Goal: Transaction & Acquisition: Purchase product/service

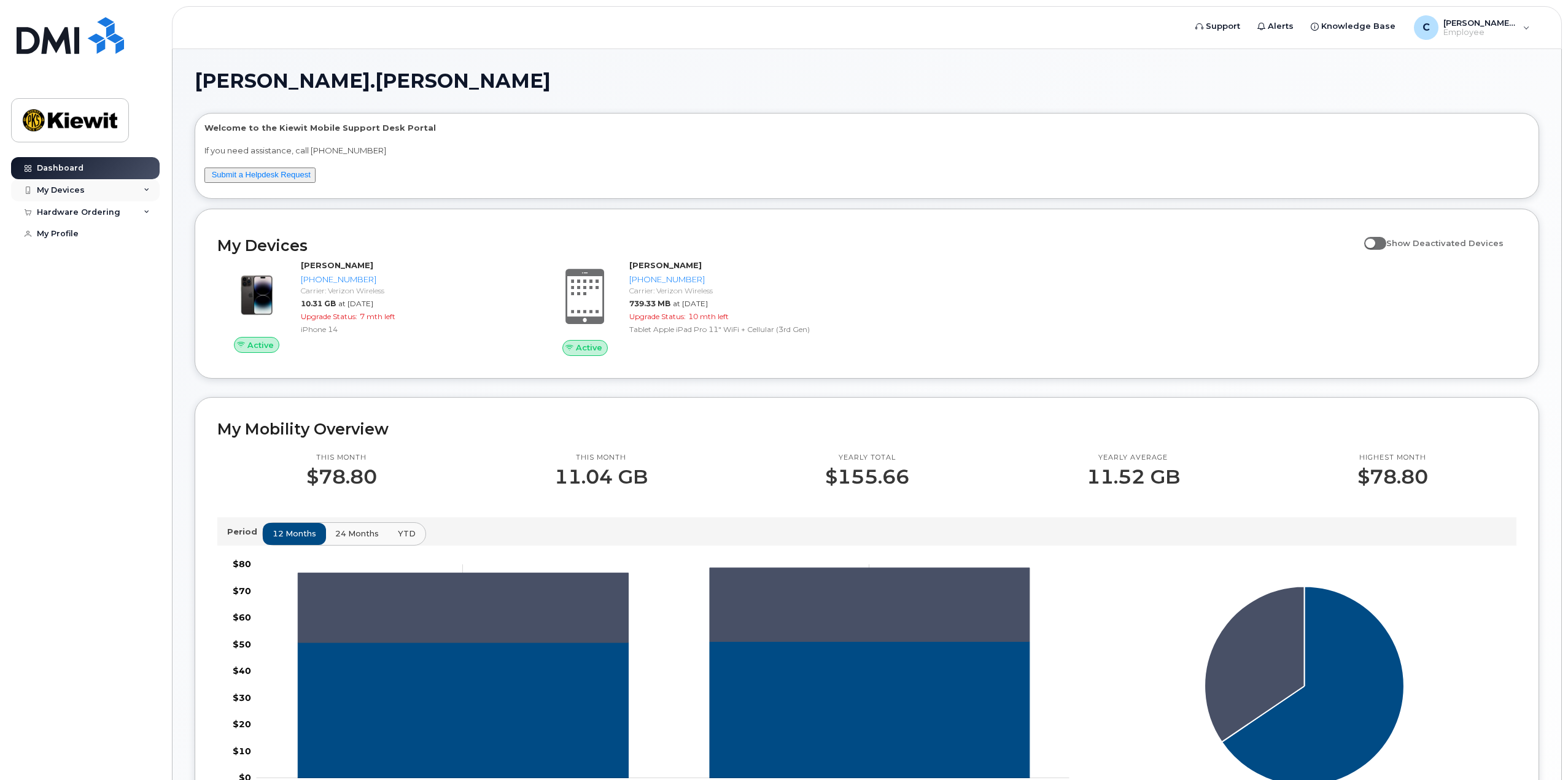
click at [75, 192] on div "My Devices" at bounding box center [60, 190] width 48 height 10
click at [132, 346] on div "Hardware Ordering" at bounding box center [85, 335] width 148 height 22
click at [97, 366] on link "New Order" at bounding box center [96, 358] width 127 height 24
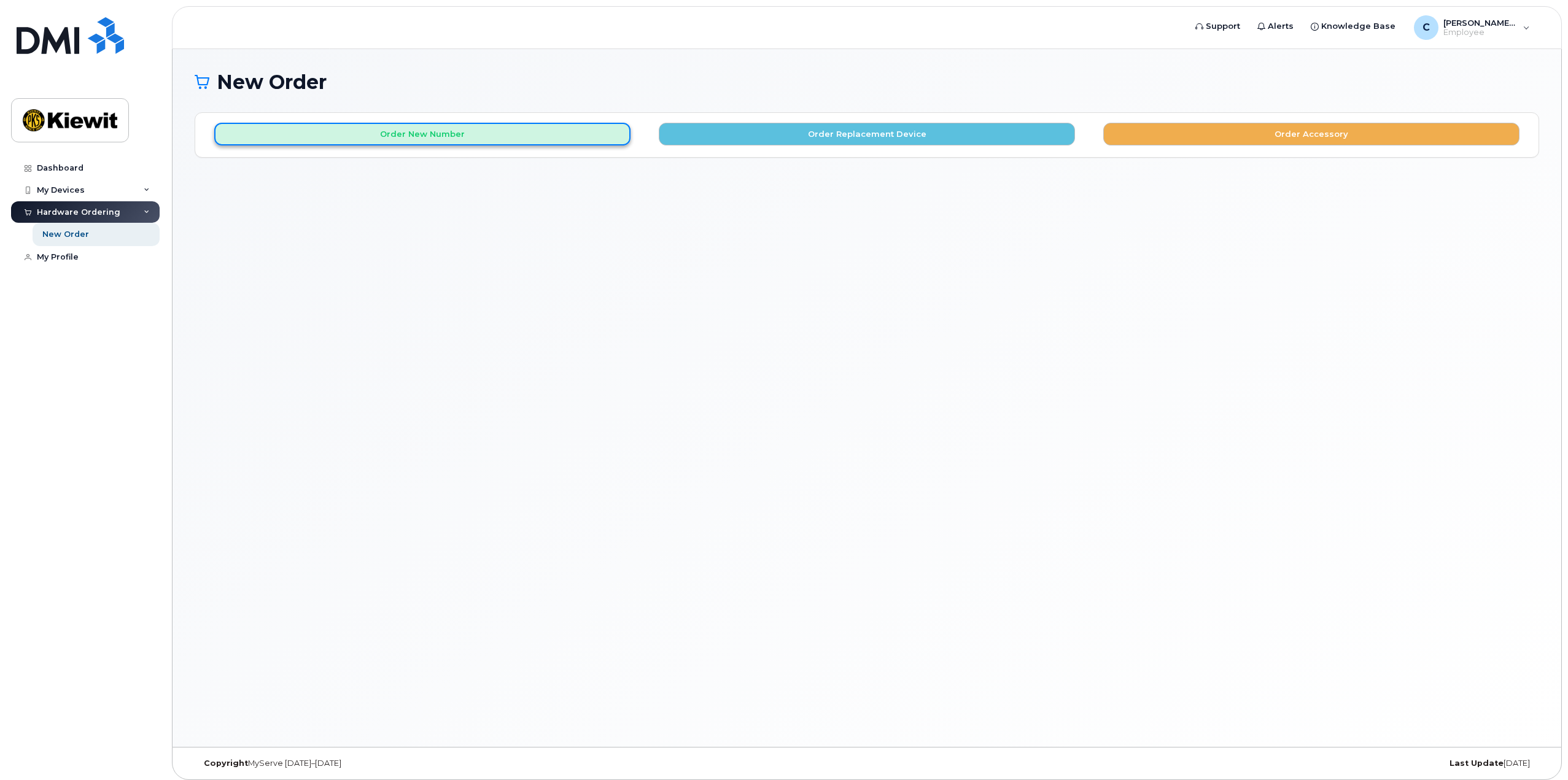
click at [512, 126] on button "Order New Number" at bounding box center [423, 134] width 416 height 23
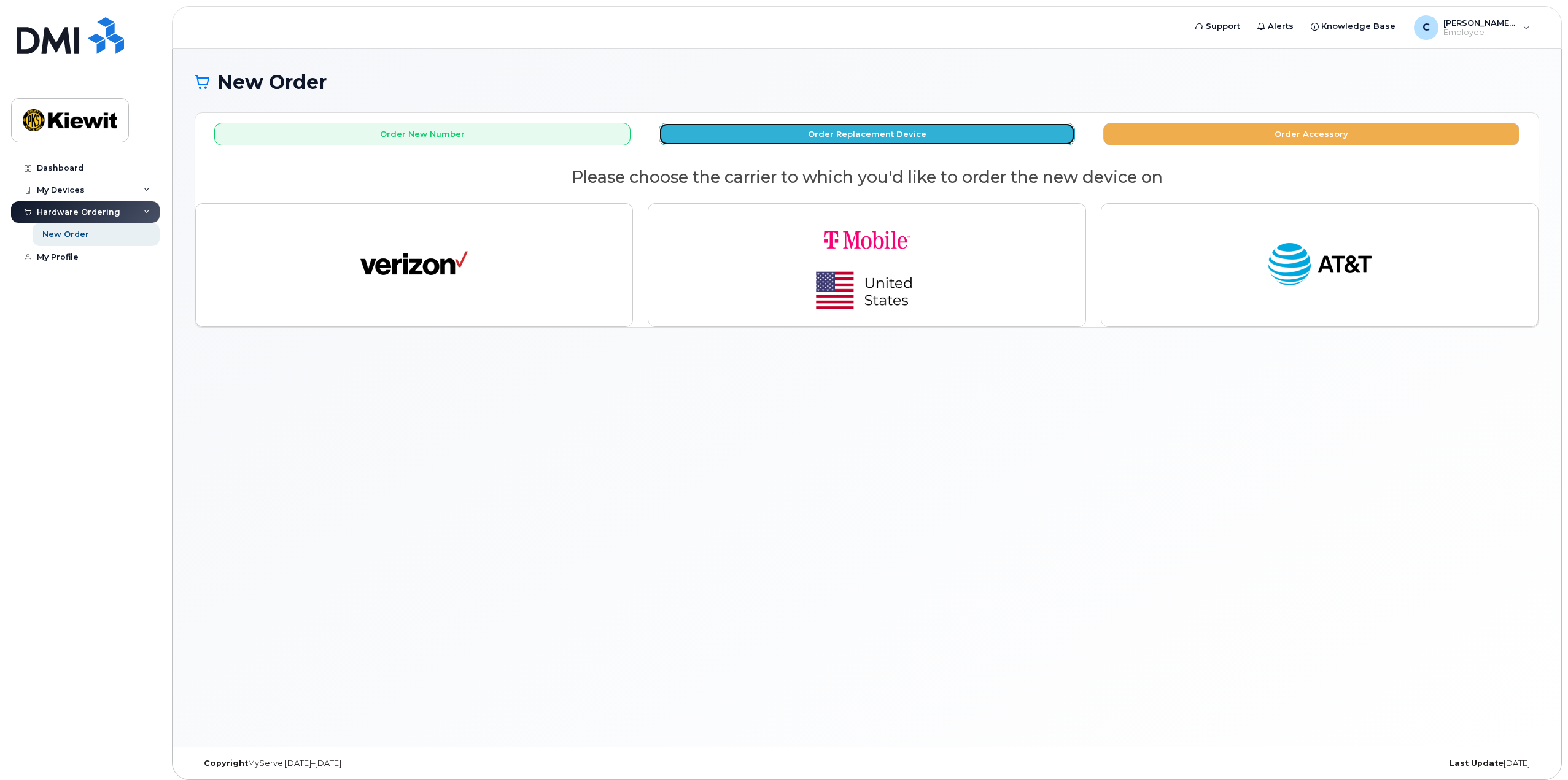
click at [893, 130] on button "Order Replacement Device" at bounding box center [867, 134] width 416 height 23
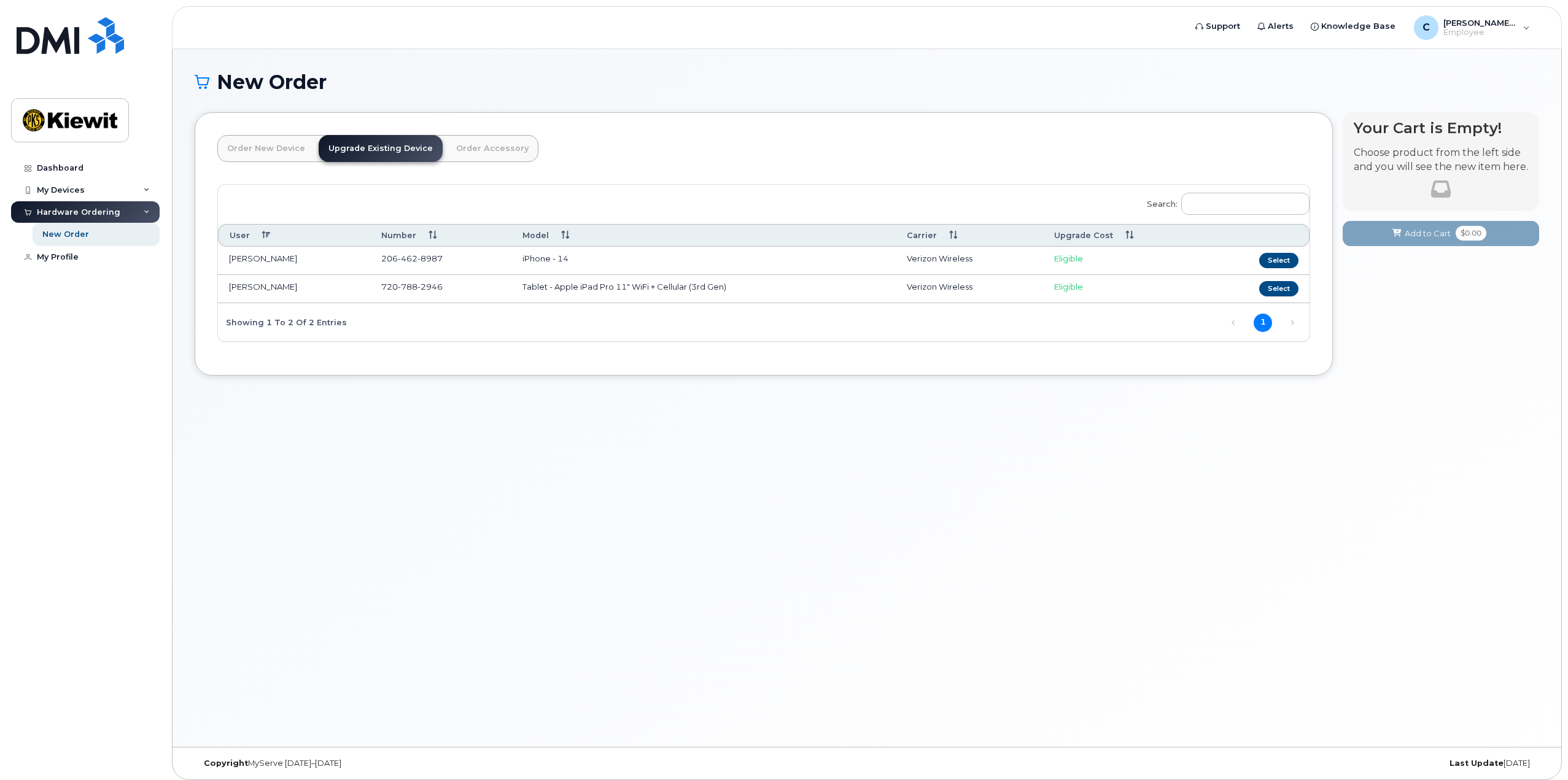
click at [254, 140] on link "Order New Device" at bounding box center [266, 148] width 97 height 27
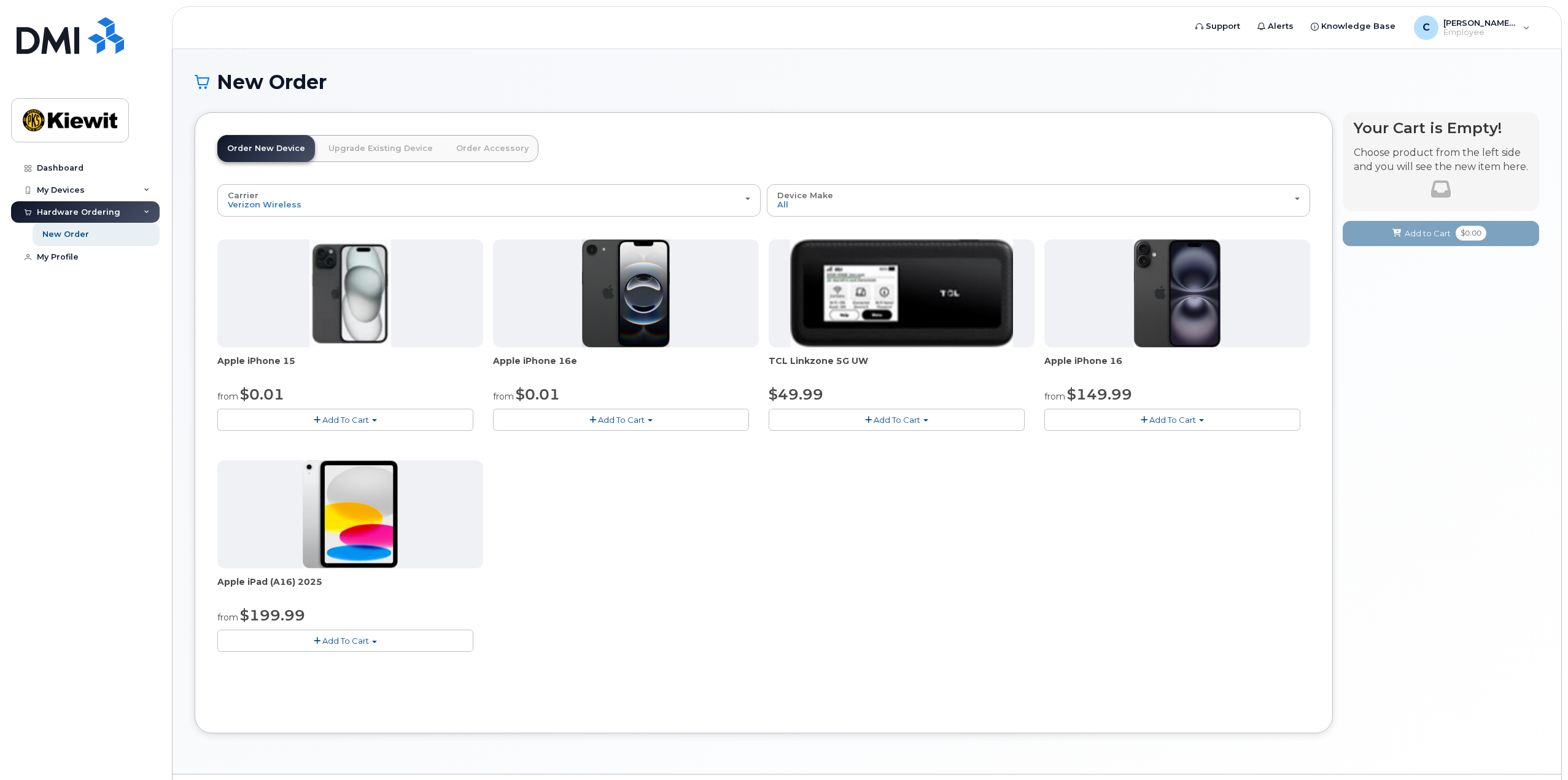
click at [346, 532] on img at bounding box center [350, 515] width 95 height 108
click at [49, 164] on div "Dashboard" at bounding box center [60, 168] width 46 height 10
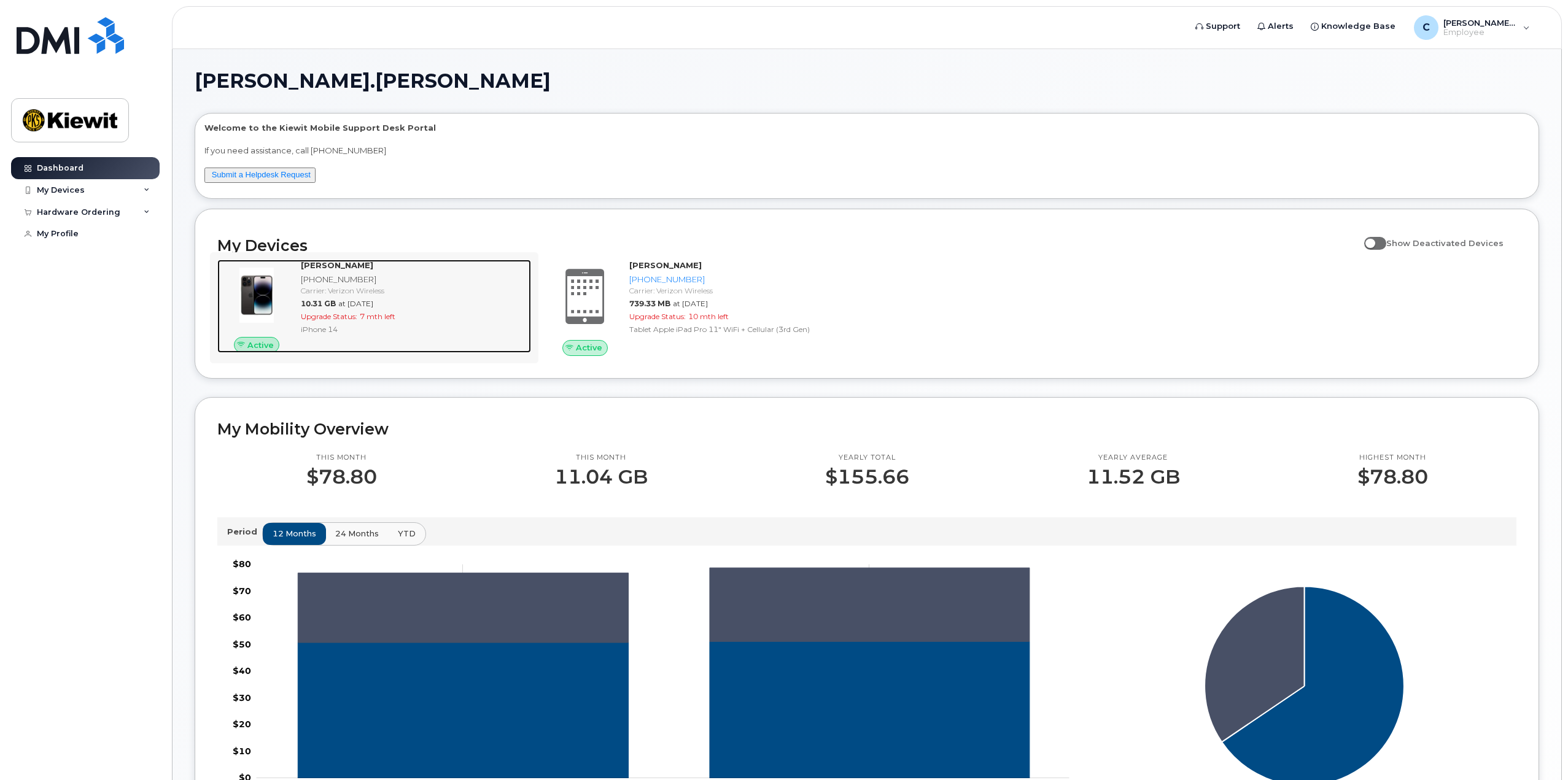
click at [338, 285] on div "Carrier: Verizon Wireless" at bounding box center [413, 290] width 225 height 10
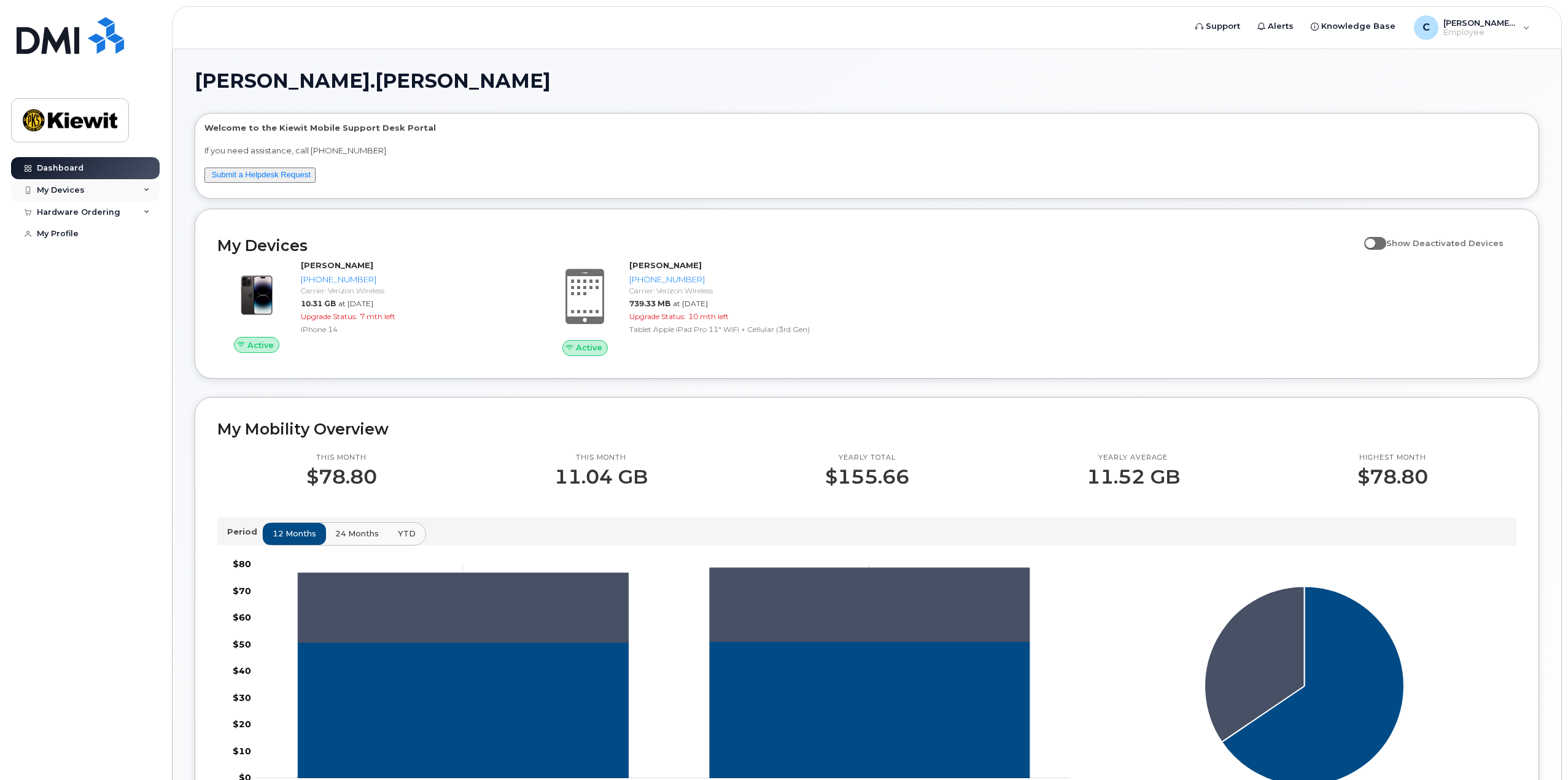
click at [105, 189] on div "My Devices" at bounding box center [85, 190] width 148 height 22
click at [139, 189] on div "My Devices" at bounding box center [85, 190] width 148 height 22
click at [138, 219] on div "Hardware Ordering" at bounding box center [85, 212] width 148 height 22
click at [109, 230] on link "New Order" at bounding box center [96, 235] width 127 height 24
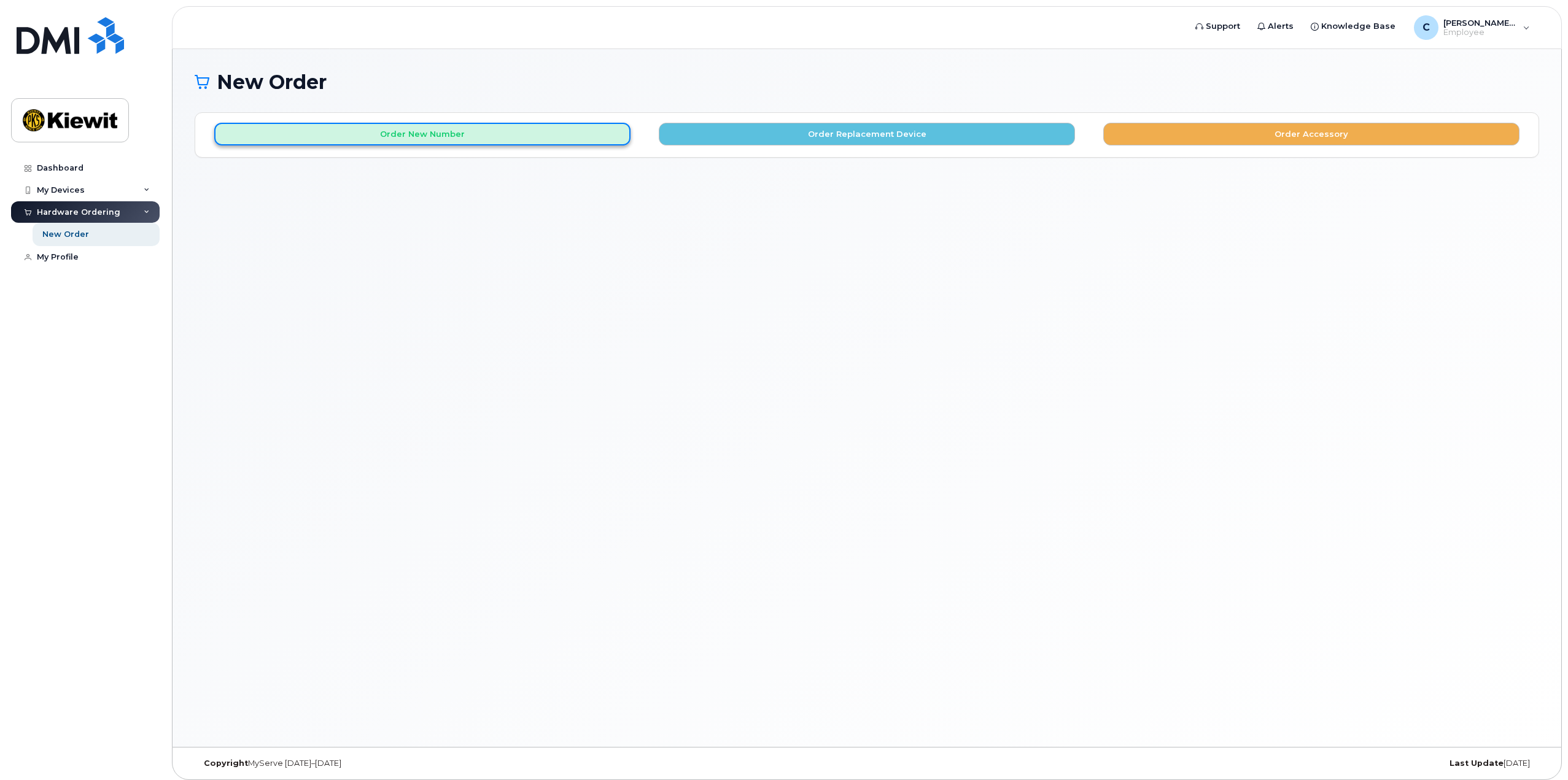
click at [341, 134] on button "Order New Number" at bounding box center [423, 134] width 416 height 23
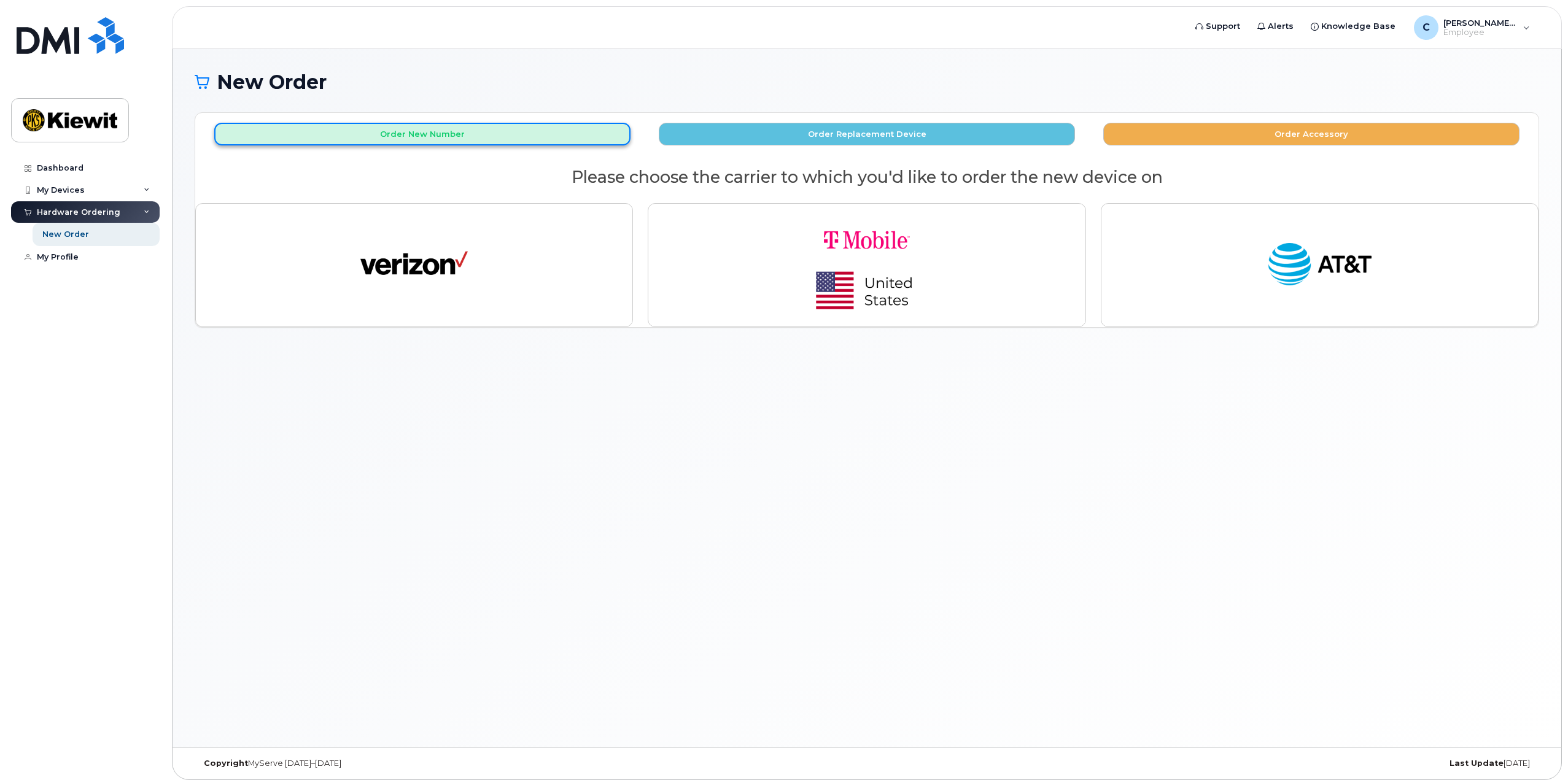
click at [340, 135] on button "Order New Number" at bounding box center [423, 134] width 416 height 23
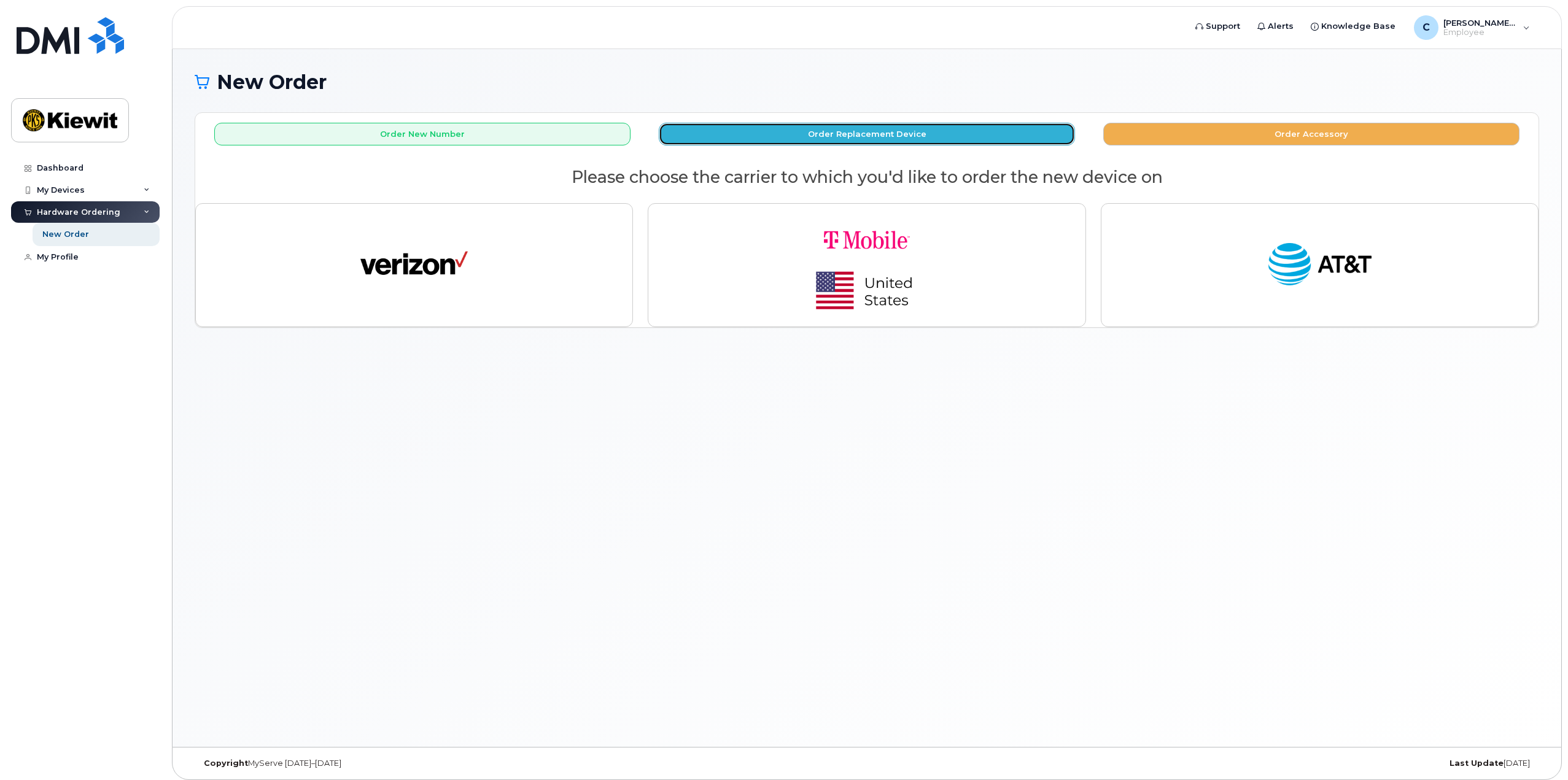
click at [725, 139] on button "Order Replacement Device" at bounding box center [867, 134] width 416 height 23
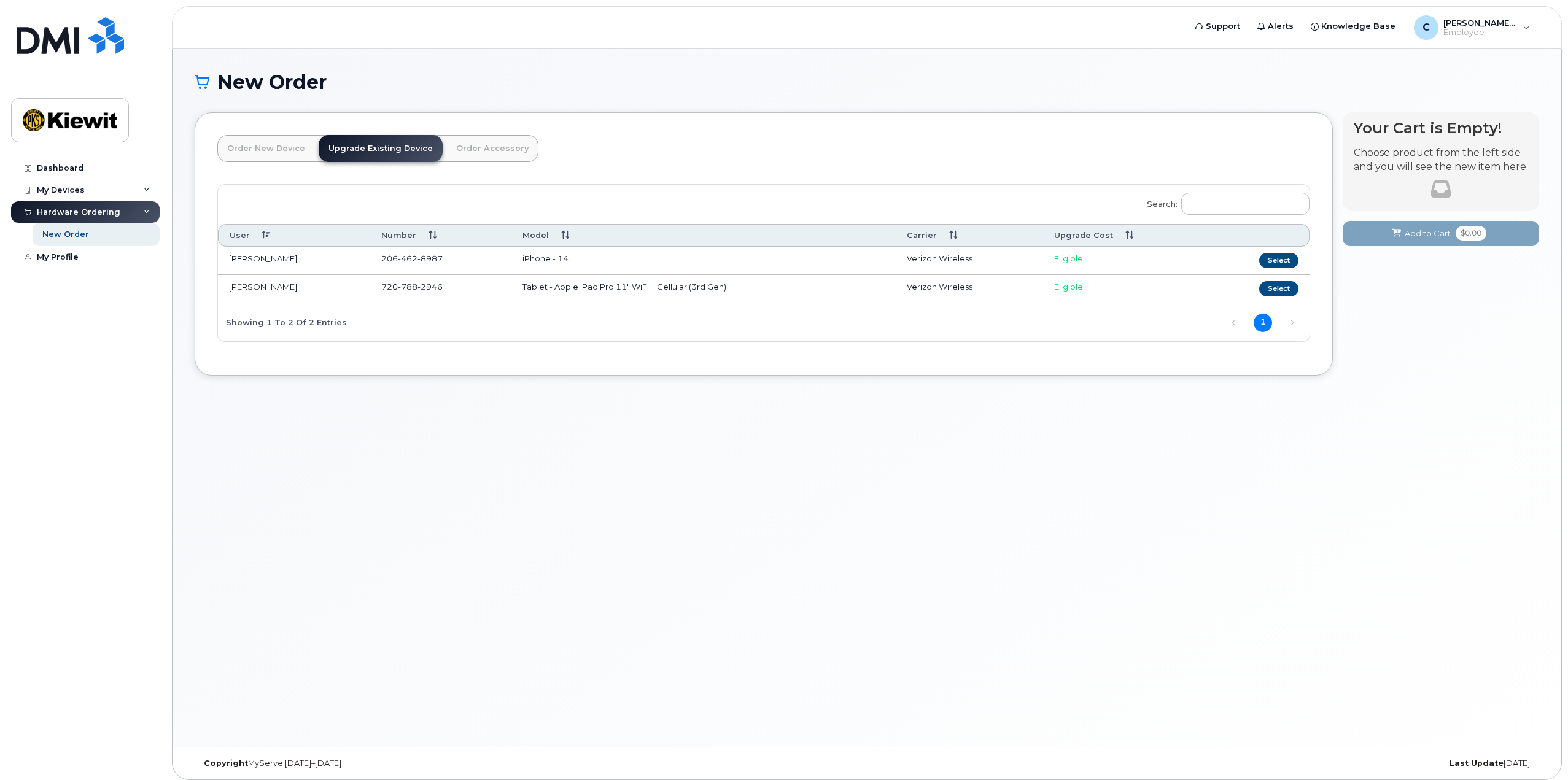
click at [283, 149] on link "Order New Device" at bounding box center [266, 148] width 97 height 27
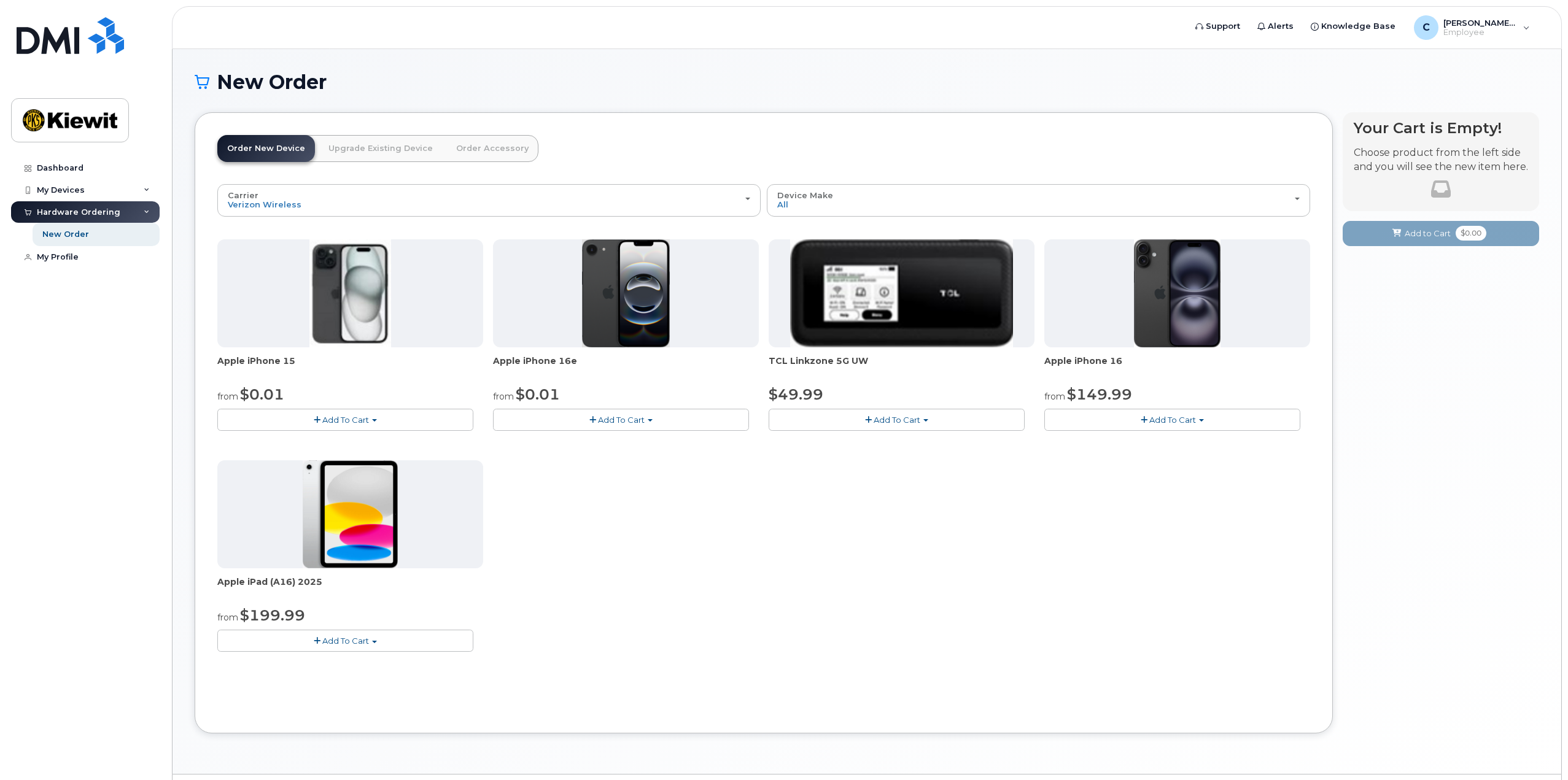
click at [285, 521] on div at bounding box center [350, 515] width 266 height 108
click at [378, 643] on button "Add To Cart" at bounding box center [346, 640] width 256 height 21
click at [727, 572] on div "Apple iPhone 15 from $0.01 Add To Cart $0.01 - 2 Year Activation (128GB) $729.9…" at bounding box center [764, 456] width 1093 height 432
click at [371, 140] on link "Upgrade Existing Device" at bounding box center [381, 148] width 124 height 27
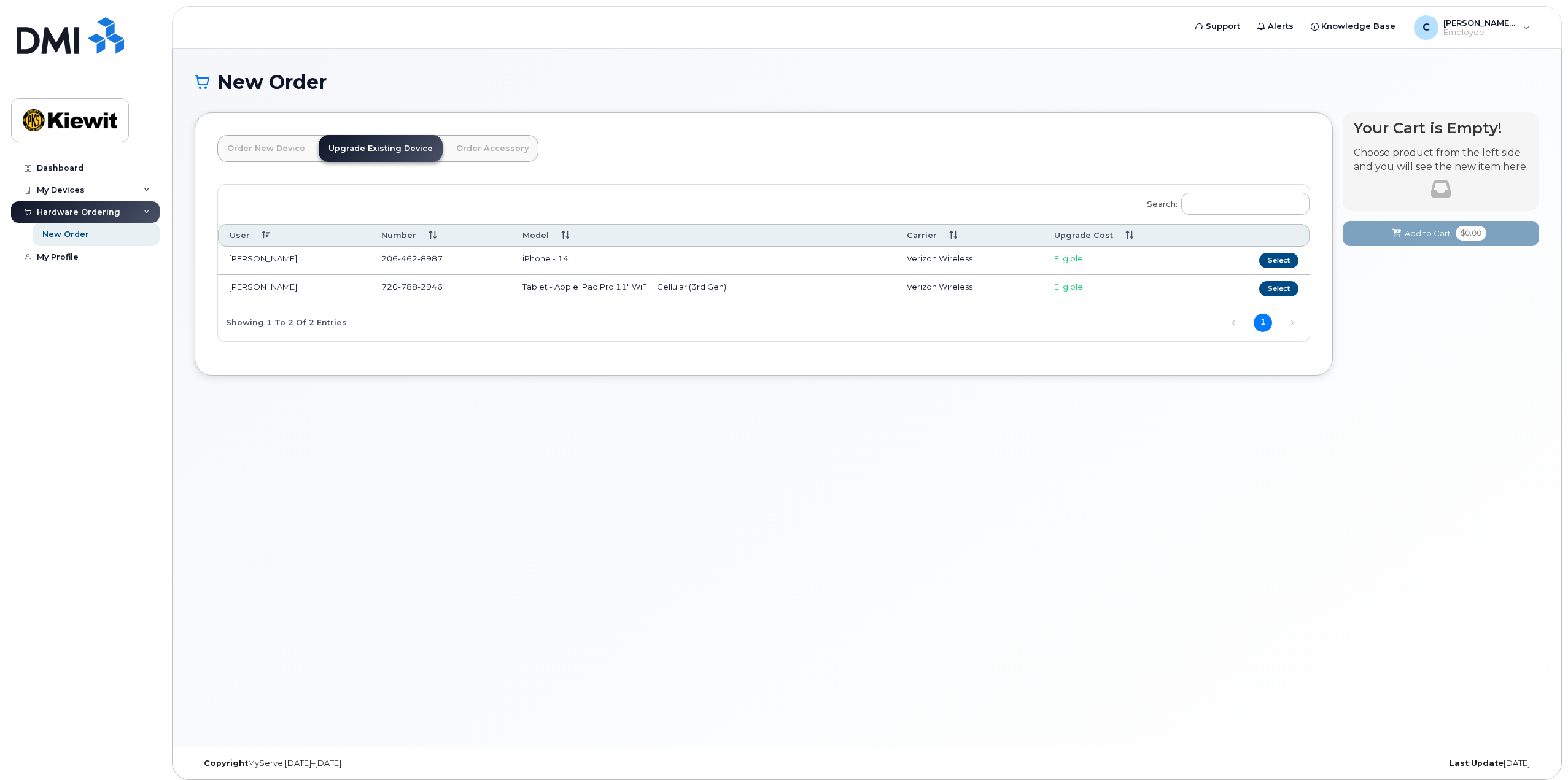
click at [234, 148] on link "Order New Device" at bounding box center [266, 148] width 97 height 27
